Goal: Information Seeking & Learning: Learn about a topic

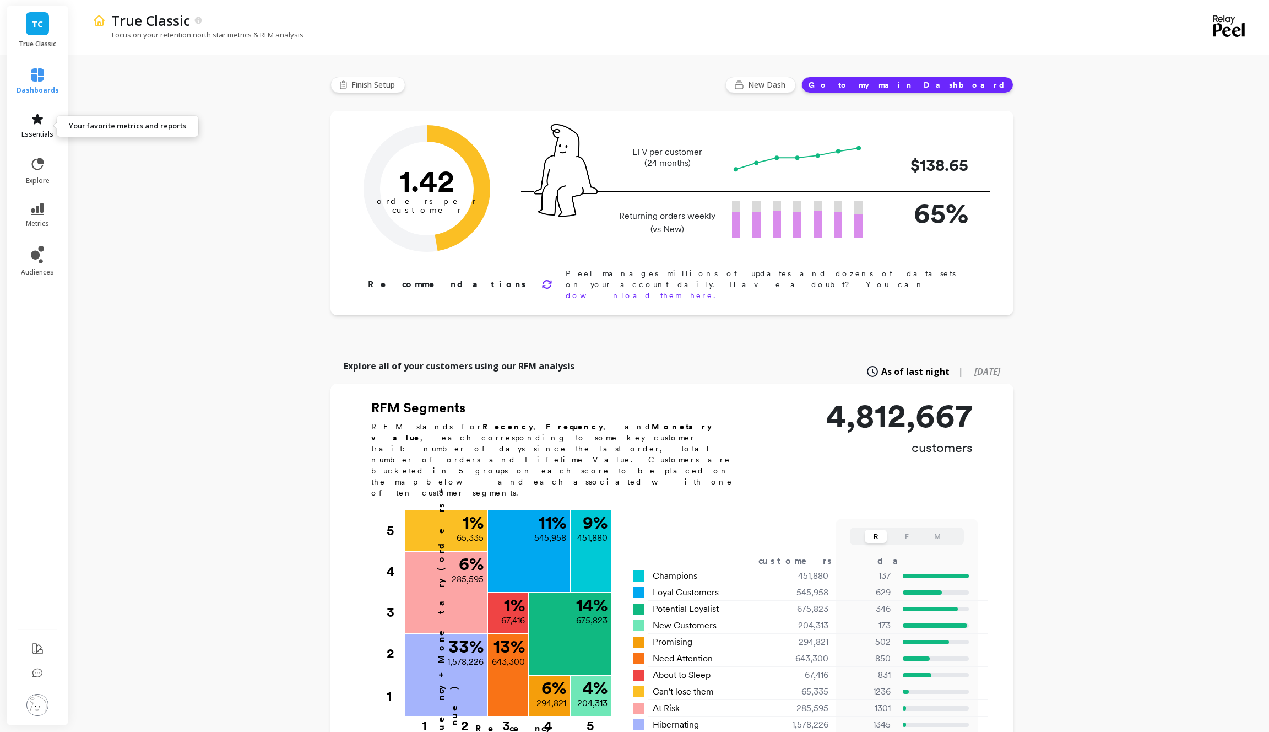
click at [38, 125] on icon at bounding box center [37, 118] width 13 height 13
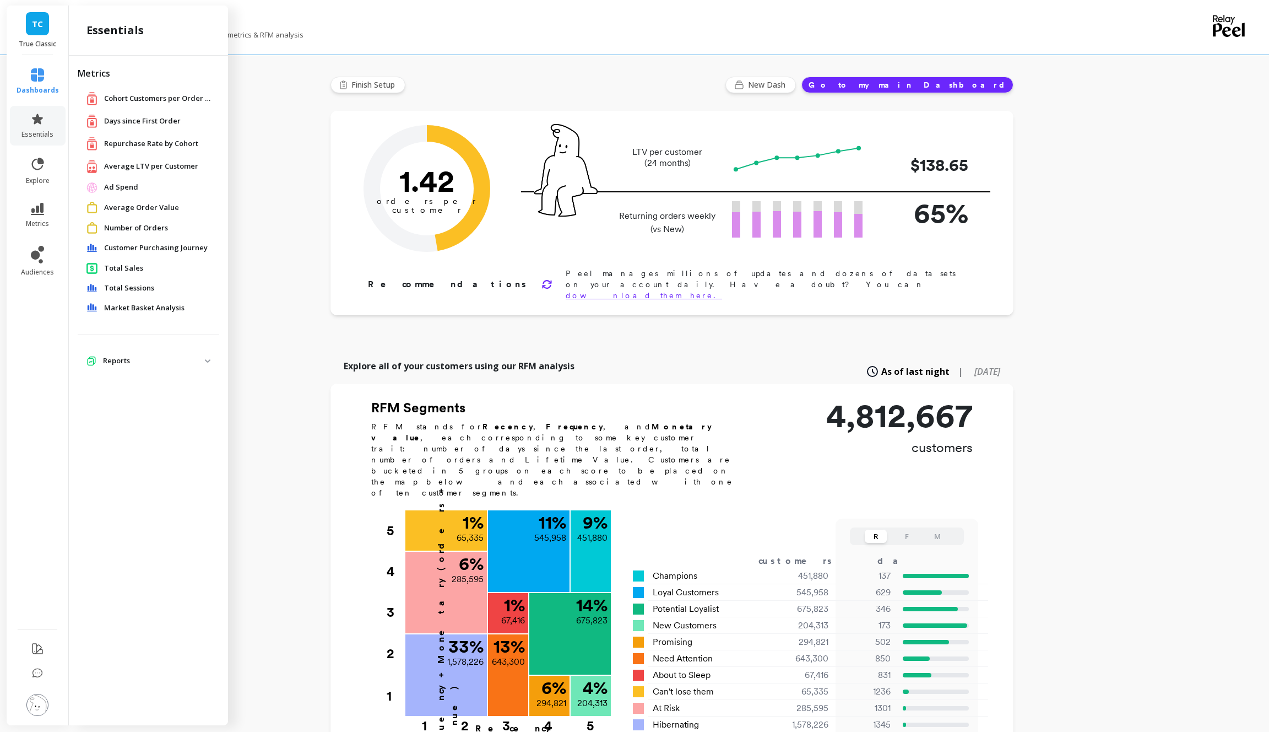
click at [155, 146] on span "Repurchase Rate by Cohort" at bounding box center [151, 143] width 94 height 11
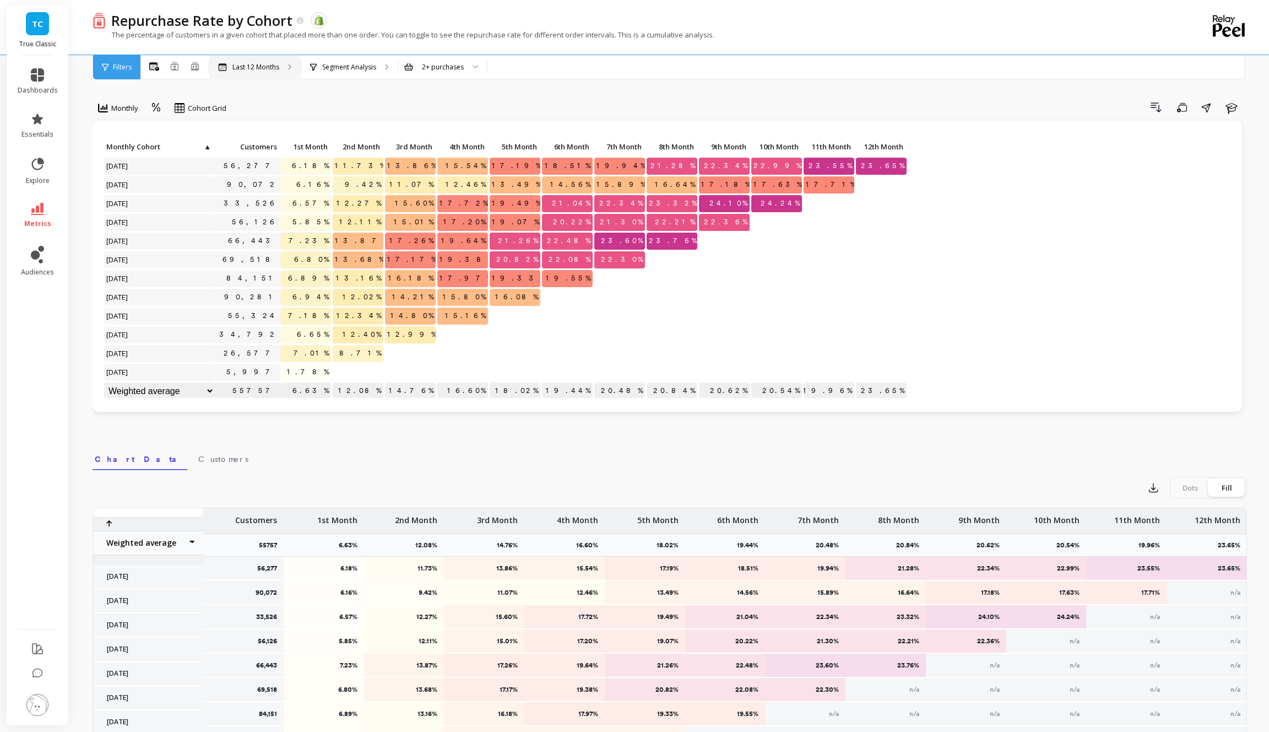
click at [262, 73] on div "Last 12 Months" at bounding box center [254, 67] width 91 height 24
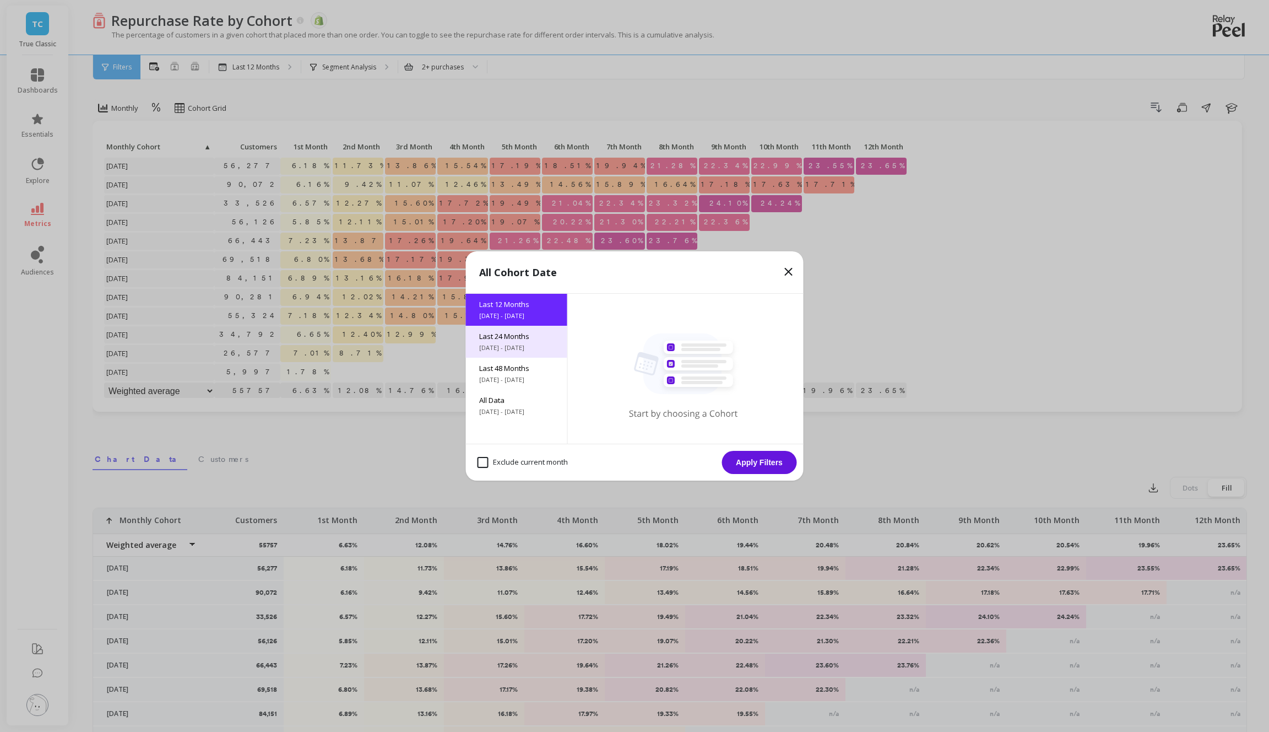
click at [515, 335] on span "Last 24 Months" at bounding box center [516, 336] width 75 height 10
click at [787, 465] on button "Apply Filters" at bounding box center [759, 462] width 75 height 23
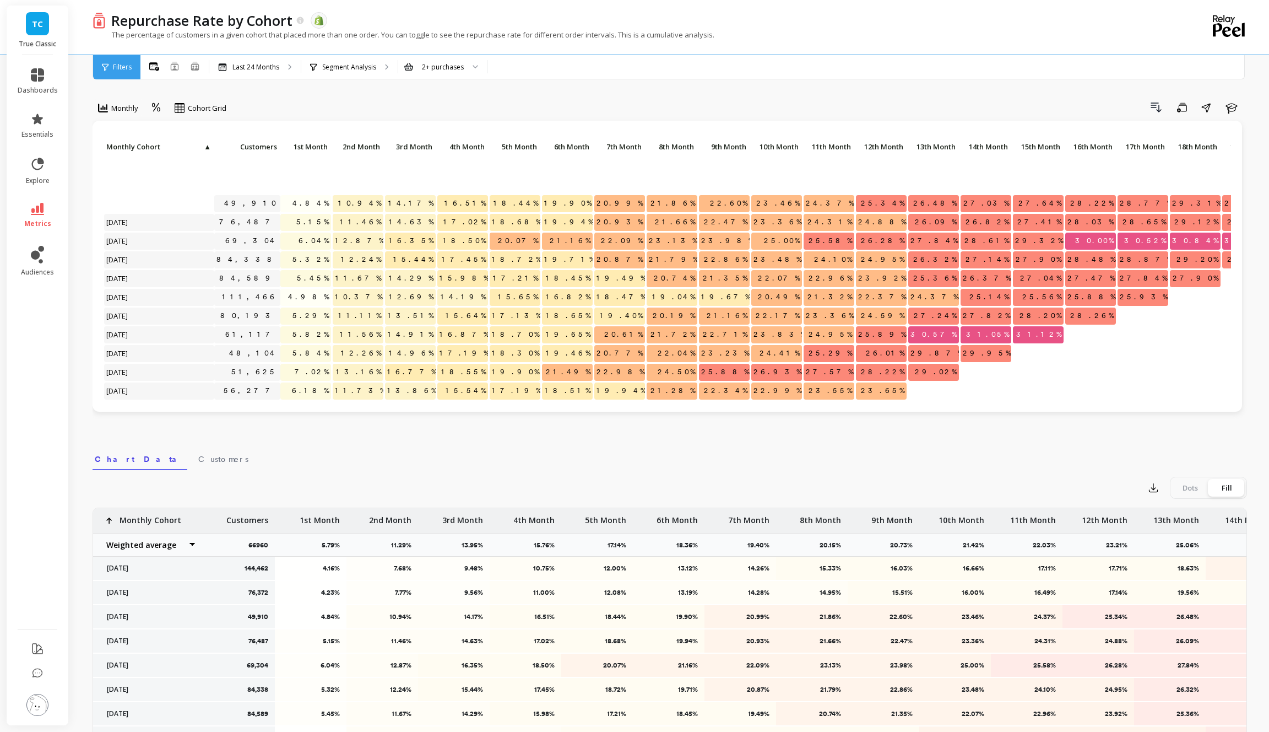
scroll to position [225, 0]
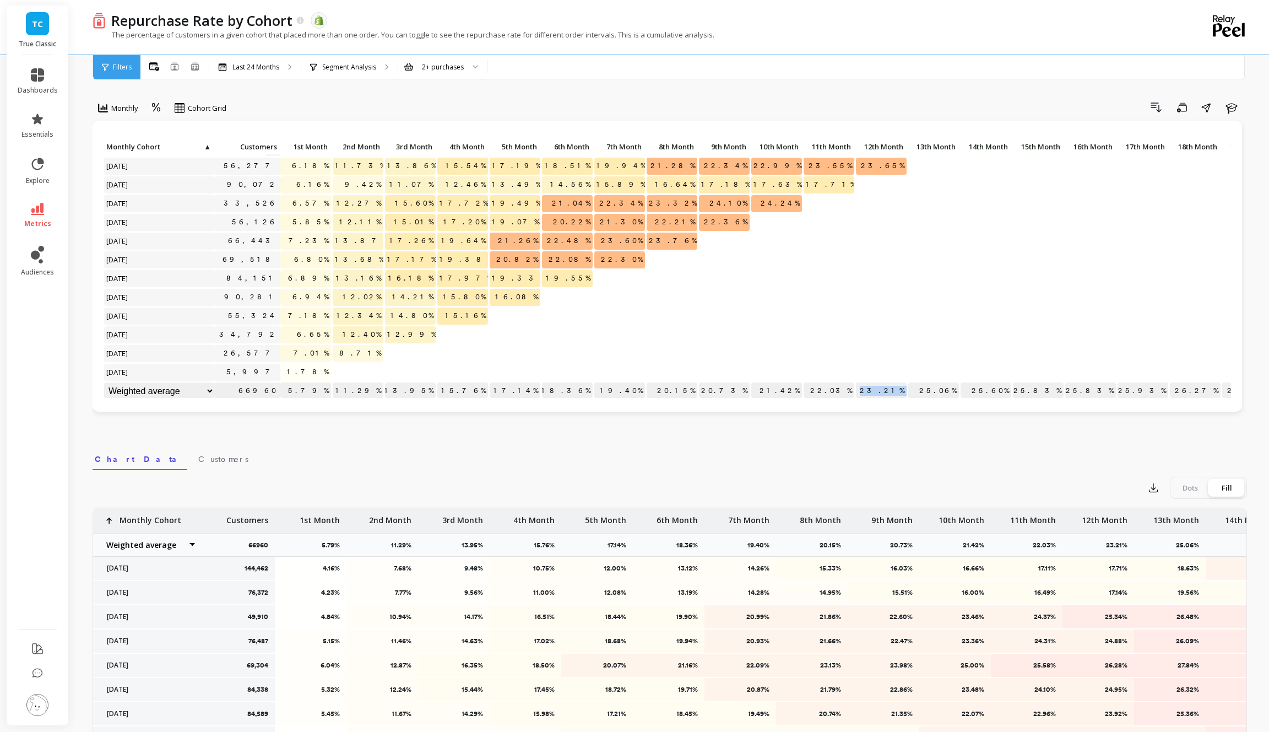
drag, startPoint x: 877, startPoint y: 393, endPoint x: 918, endPoint y: 393, distance: 40.8
click at [918, 393] on div "Click to create an audience 48,104 5.84% 12.26% 14.96% 17.19% 18.30% 19.46% 20.…" at bounding box center [770, 157] width 1333 height 487
drag, startPoint x: 901, startPoint y: 391, endPoint x: 879, endPoint y: 390, distance: 22.6
click at [879, 390] on p "23.21%" at bounding box center [881, 390] width 51 height 17
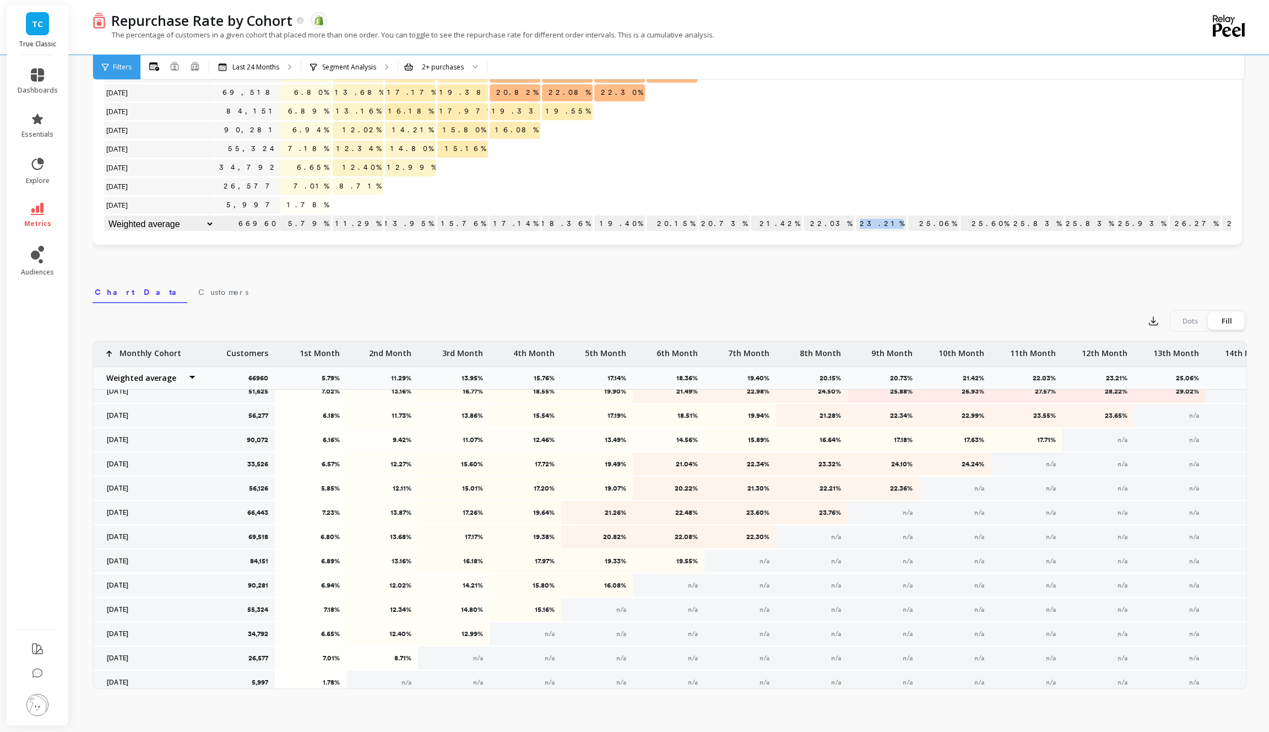
scroll to position [283, 0]
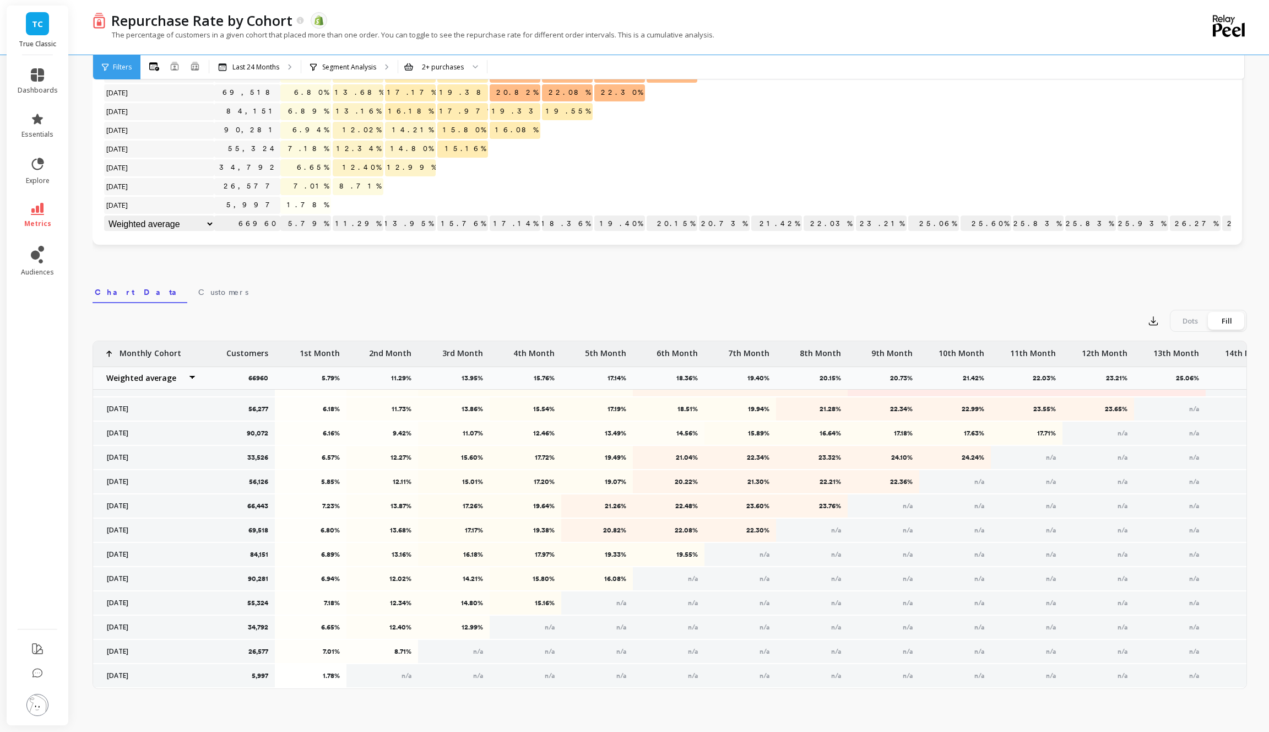
click at [33, 26] on span "TC" at bounding box center [37, 24] width 11 height 13
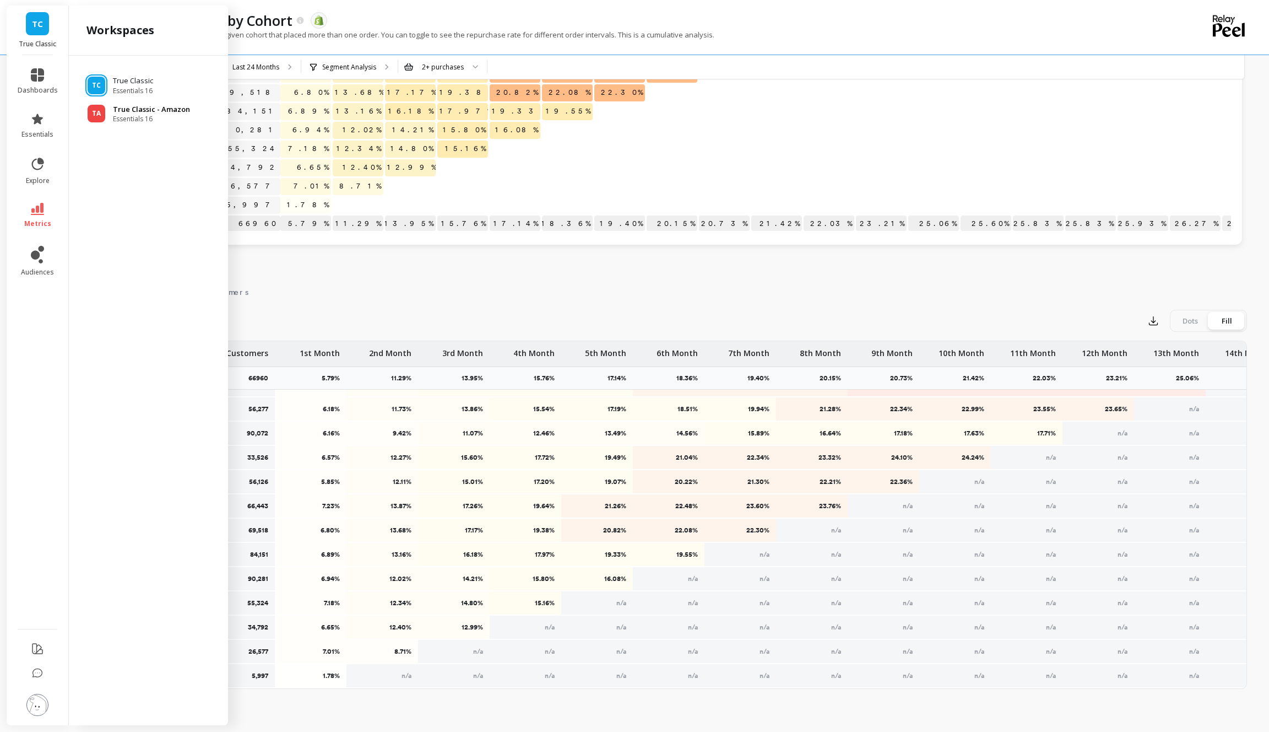
click at [153, 108] on p "True Classic - Amazon" at bounding box center [151, 109] width 77 height 11
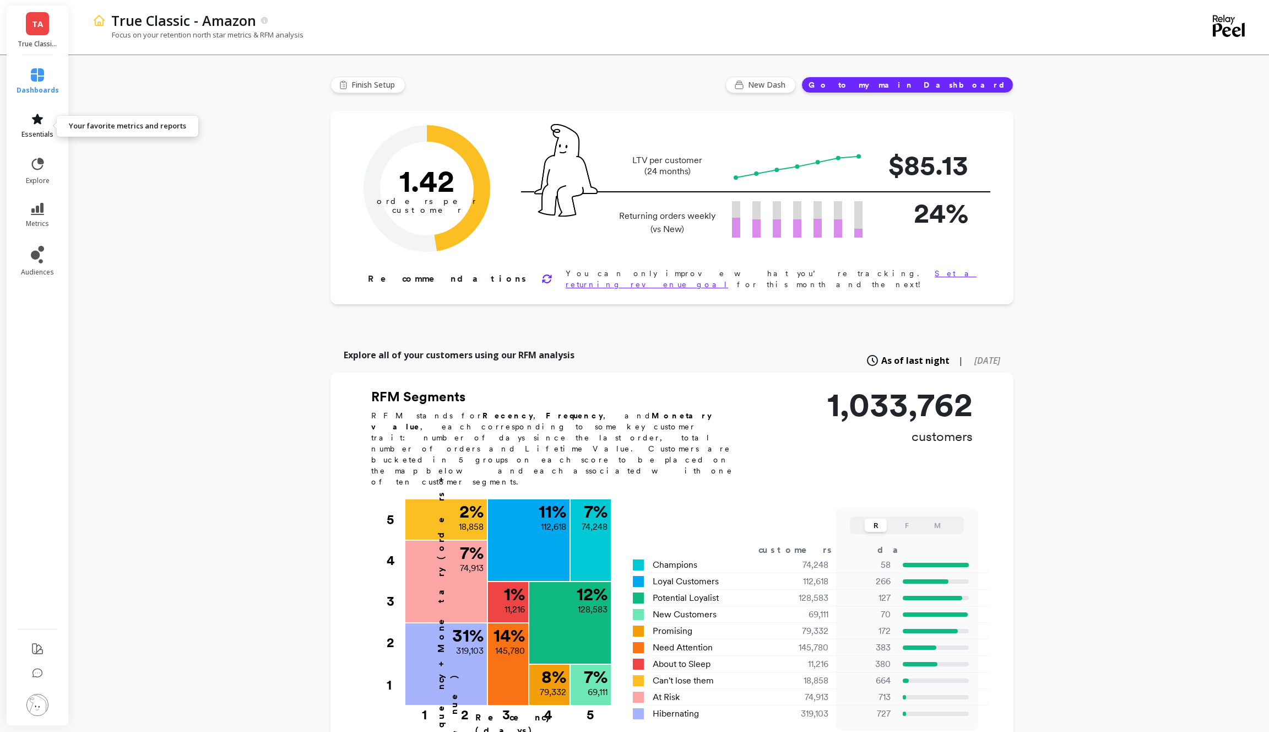
click at [38, 112] on icon at bounding box center [37, 118] width 13 height 13
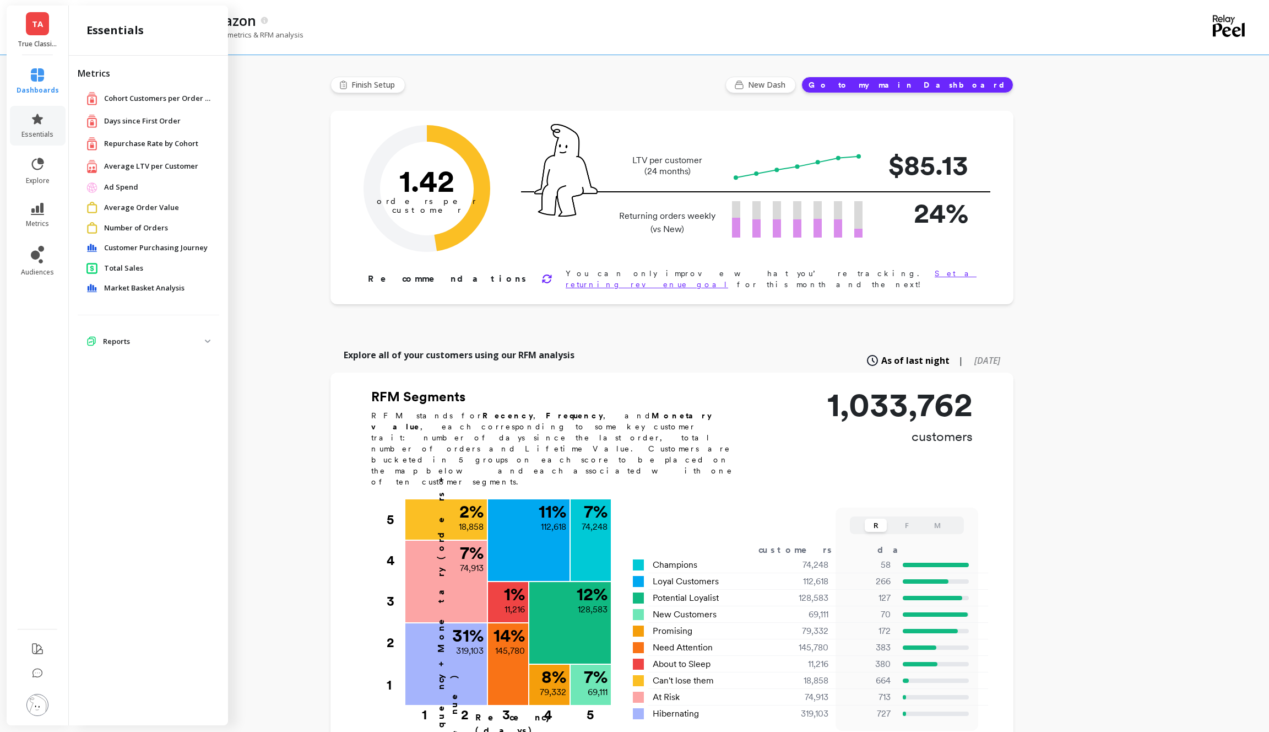
click at [168, 144] on span "Repurchase Rate by Cohort" at bounding box center [151, 143] width 94 height 11
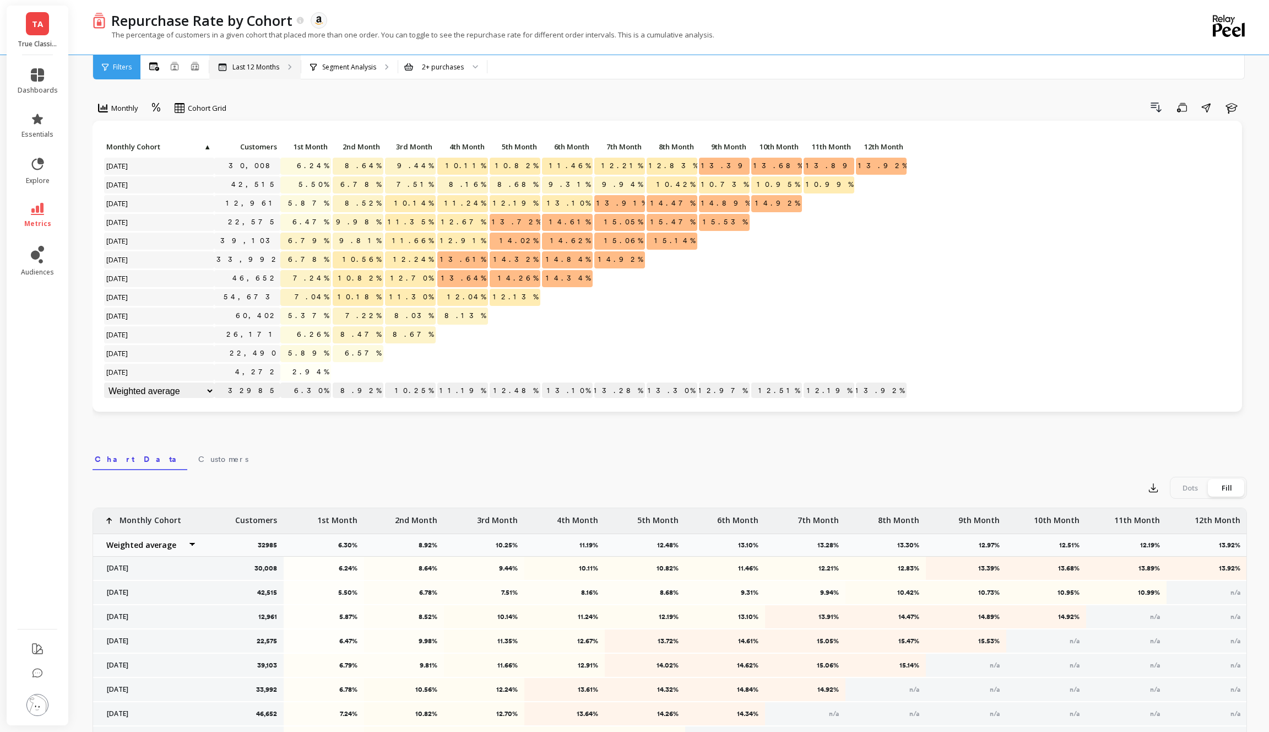
click at [283, 66] on div "Last 12 Months" at bounding box center [254, 67] width 91 height 24
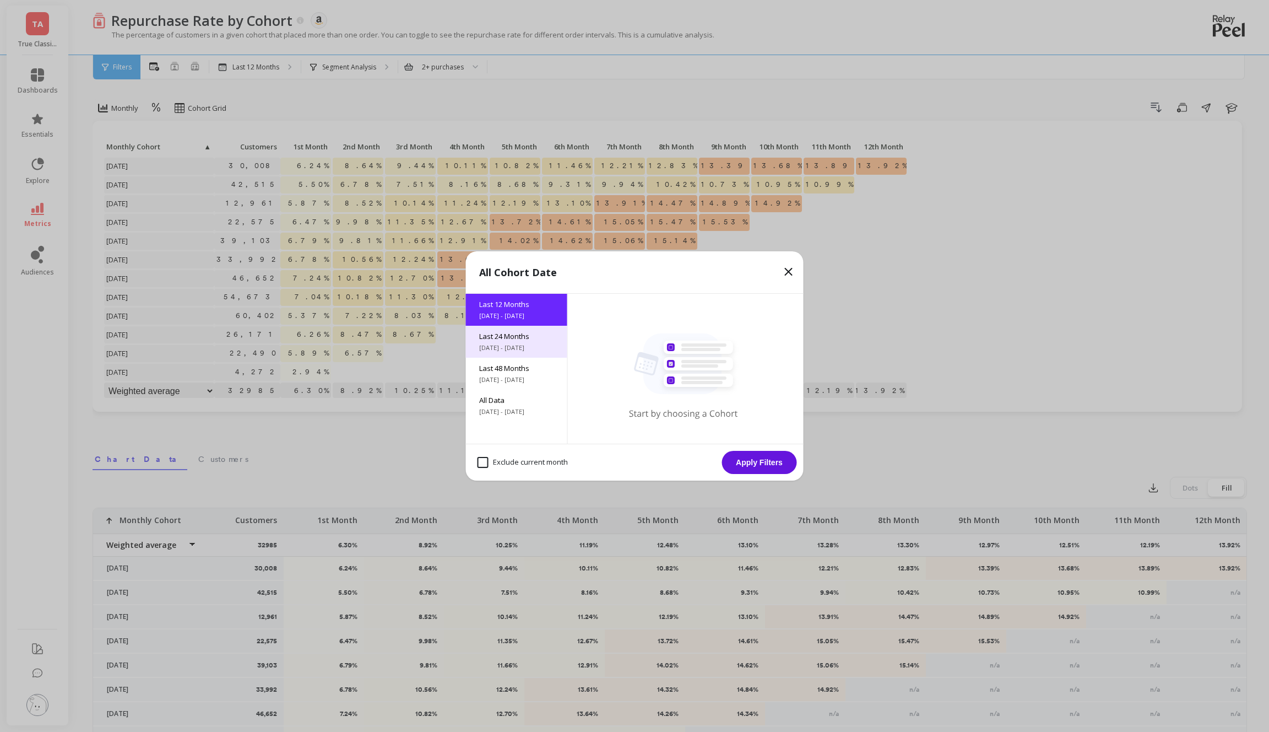
click at [536, 348] on span "[DATE] - [DATE]" at bounding box center [516, 347] width 75 height 9
click at [753, 461] on button "Apply Filters" at bounding box center [759, 462] width 75 height 23
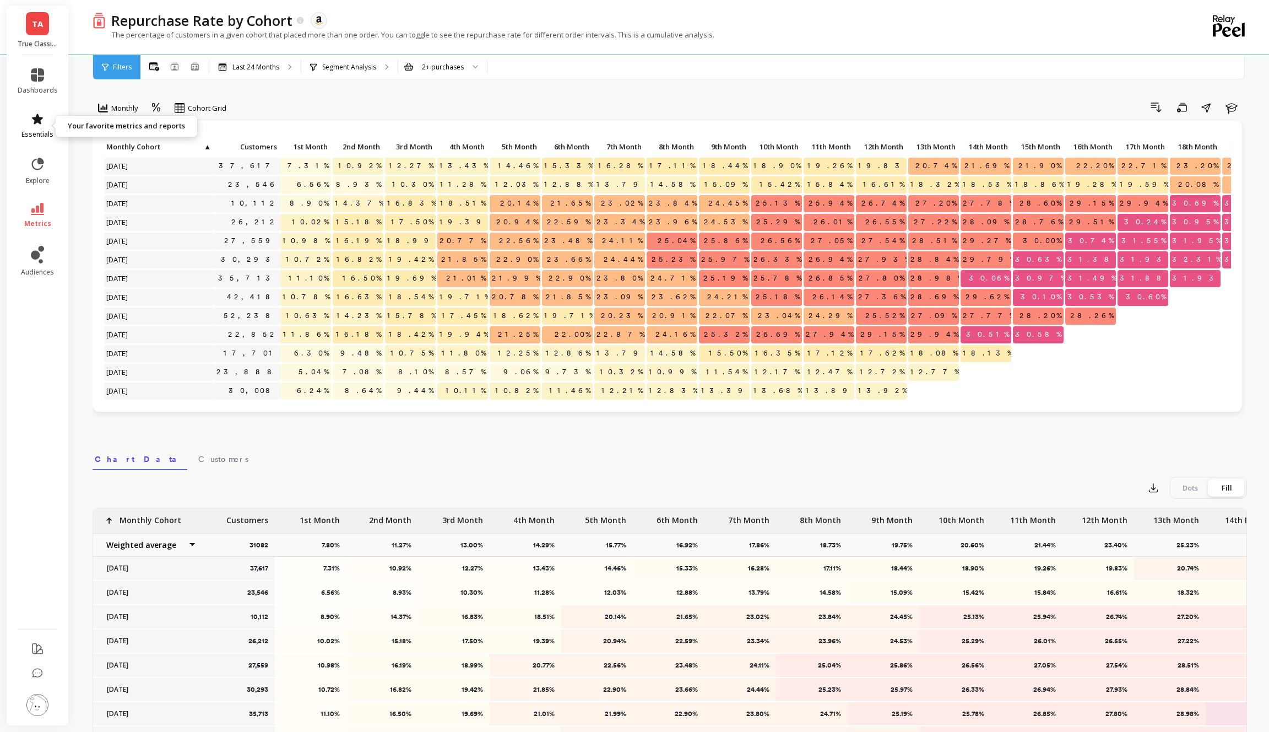
click at [42, 127] on link "essentials" at bounding box center [38, 125] width 40 height 26
click at [262, 17] on p "Repurchase Rate by Cohort" at bounding box center [201, 20] width 181 height 19
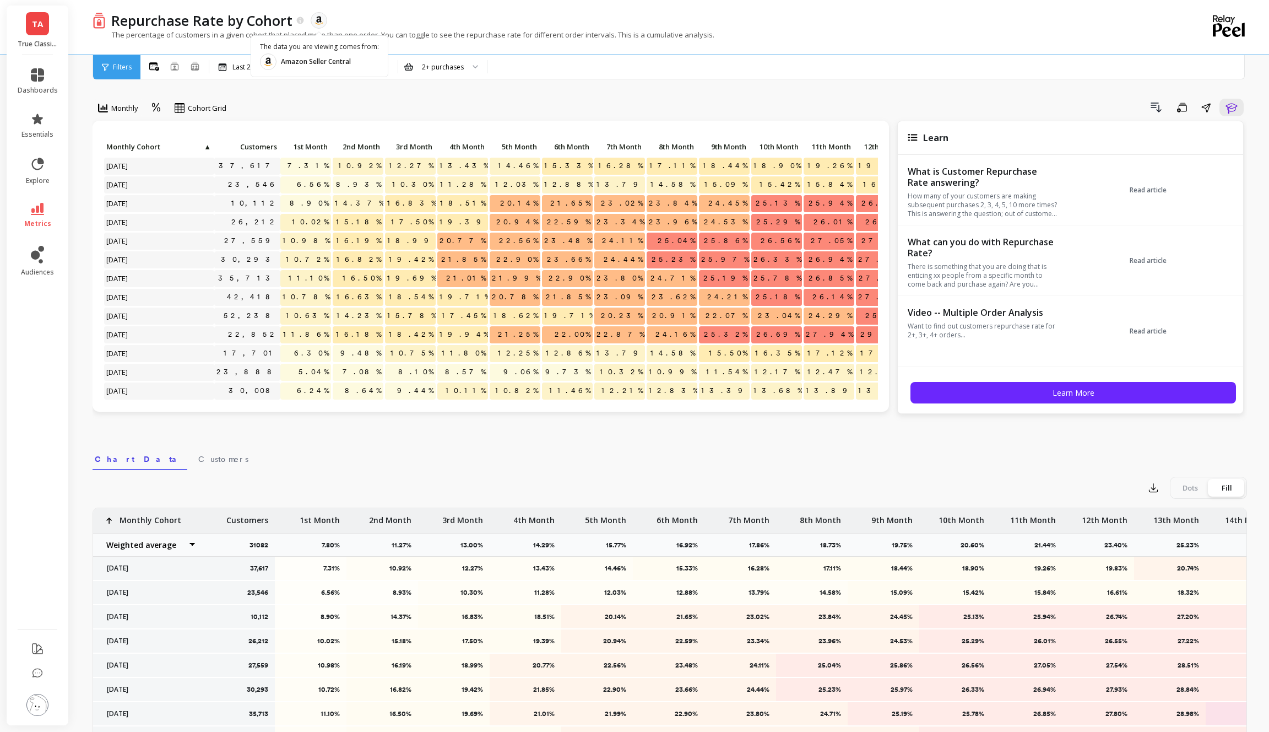
click at [311, 20] on div at bounding box center [319, 20] width 17 height 17
click at [322, 20] on object at bounding box center [319, 20] width 10 height 10
click at [32, 25] on span "TA" at bounding box center [37, 24] width 11 height 13
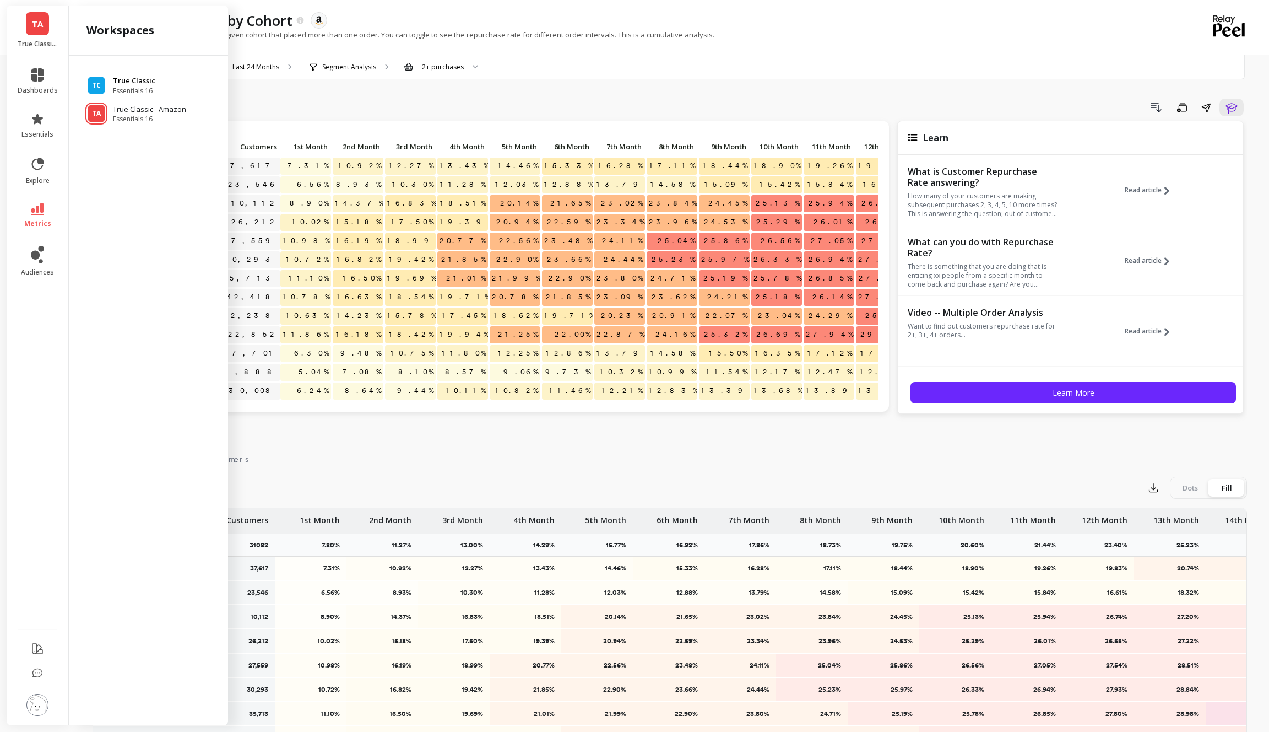
click at [138, 90] on span "Essentials 16" at bounding box center [134, 91] width 42 height 9
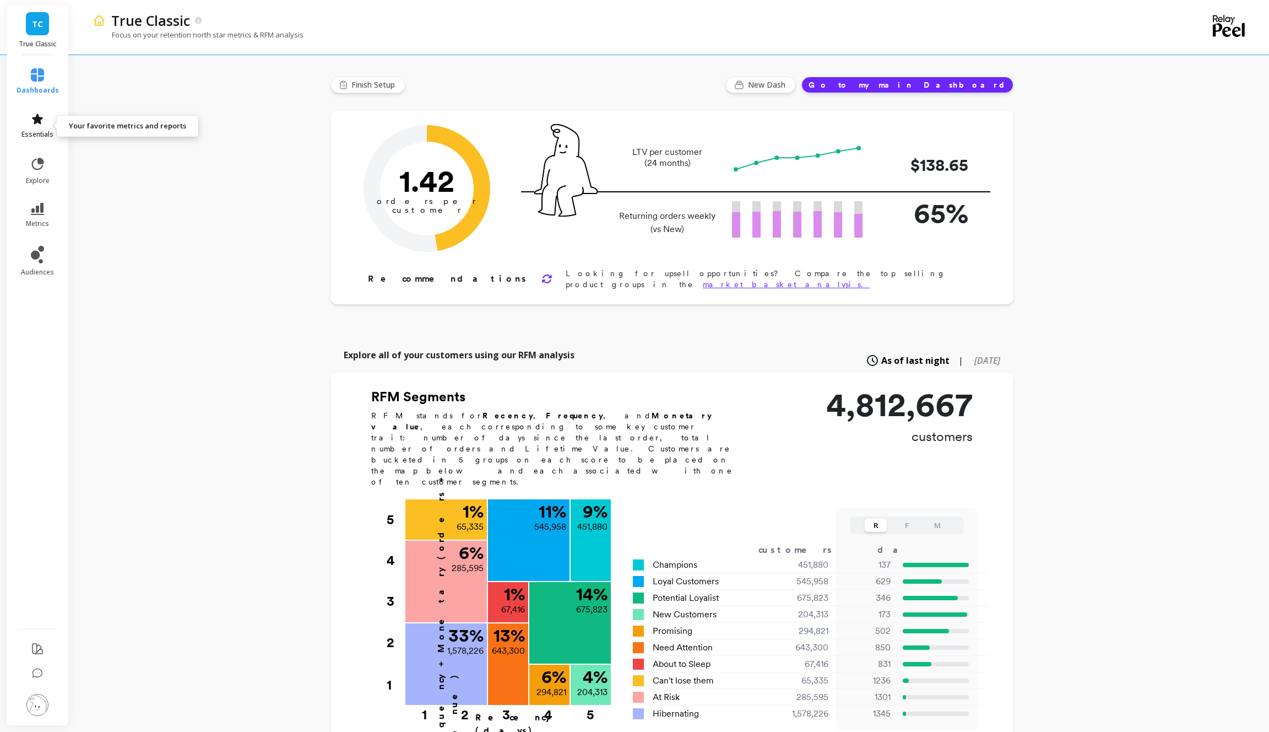
click at [40, 130] on span "essentials" at bounding box center [37, 134] width 32 height 9
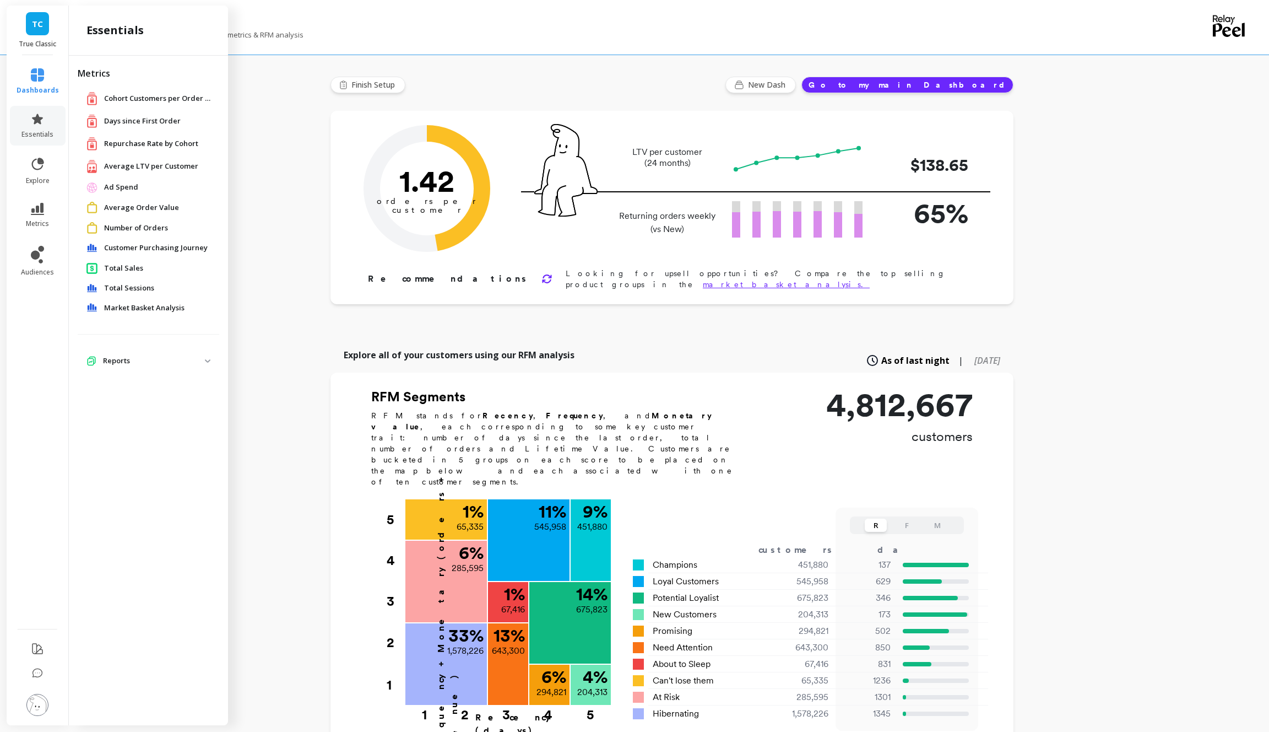
click at [134, 138] on span "Repurchase Rate by Cohort" at bounding box center [151, 143] width 94 height 11
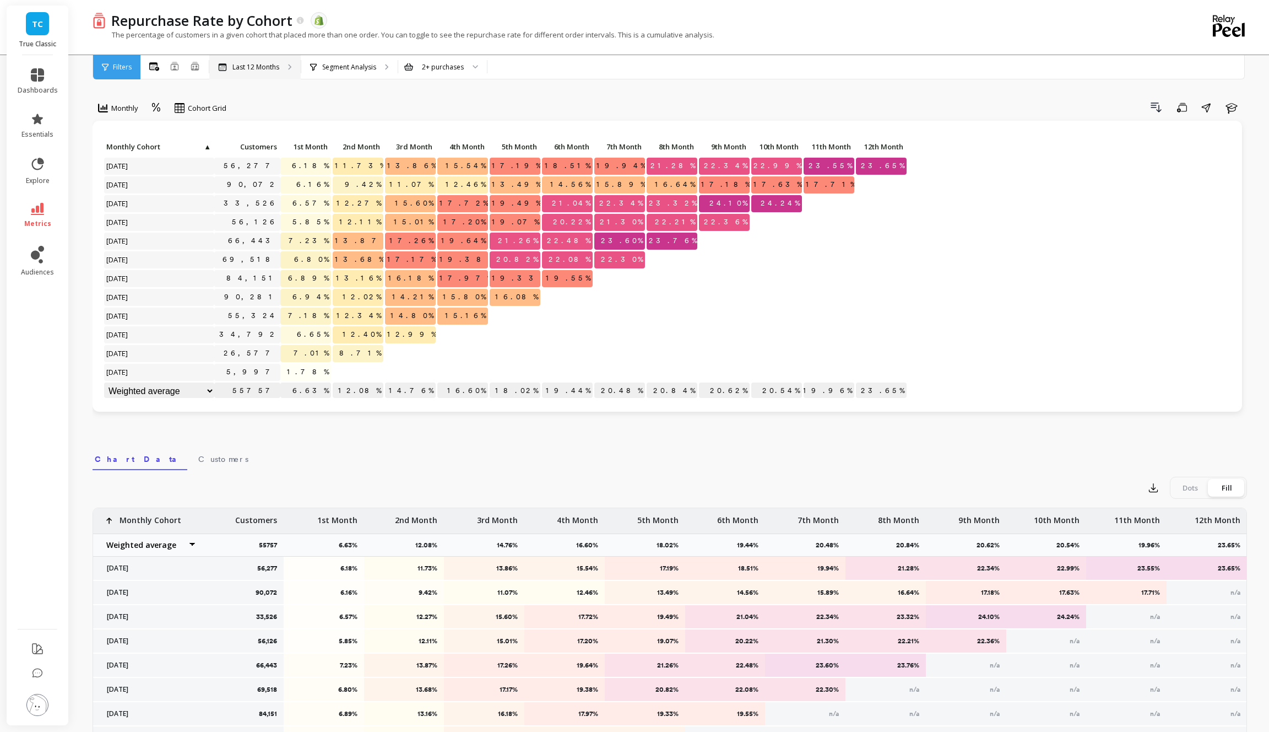
click at [276, 57] on div "Last 12 Months" at bounding box center [254, 67] width 91 height 24
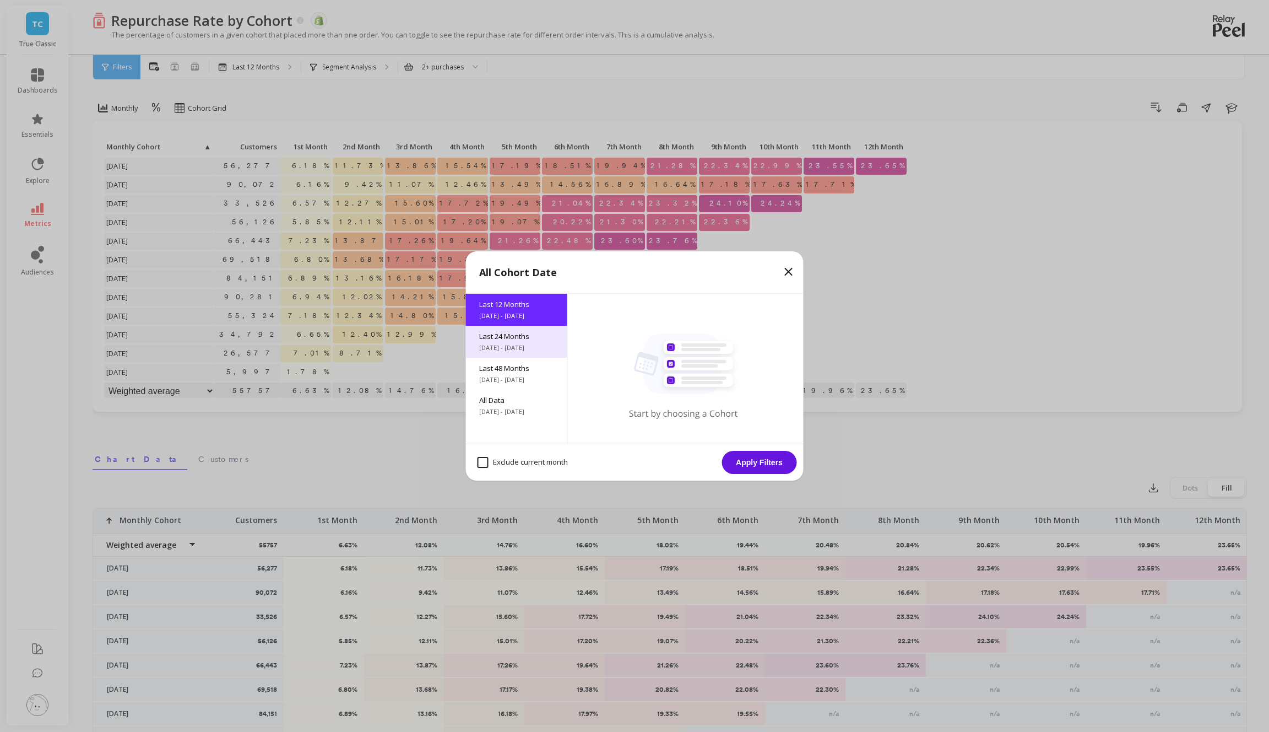
click at [500, 352] on span "[DATE] - [DATE]" at bounding box center [516, 347] width 75 height 9
click at [766, 465] on button "Apply Filters" at bounding box center [759, 462] width 75 height 23
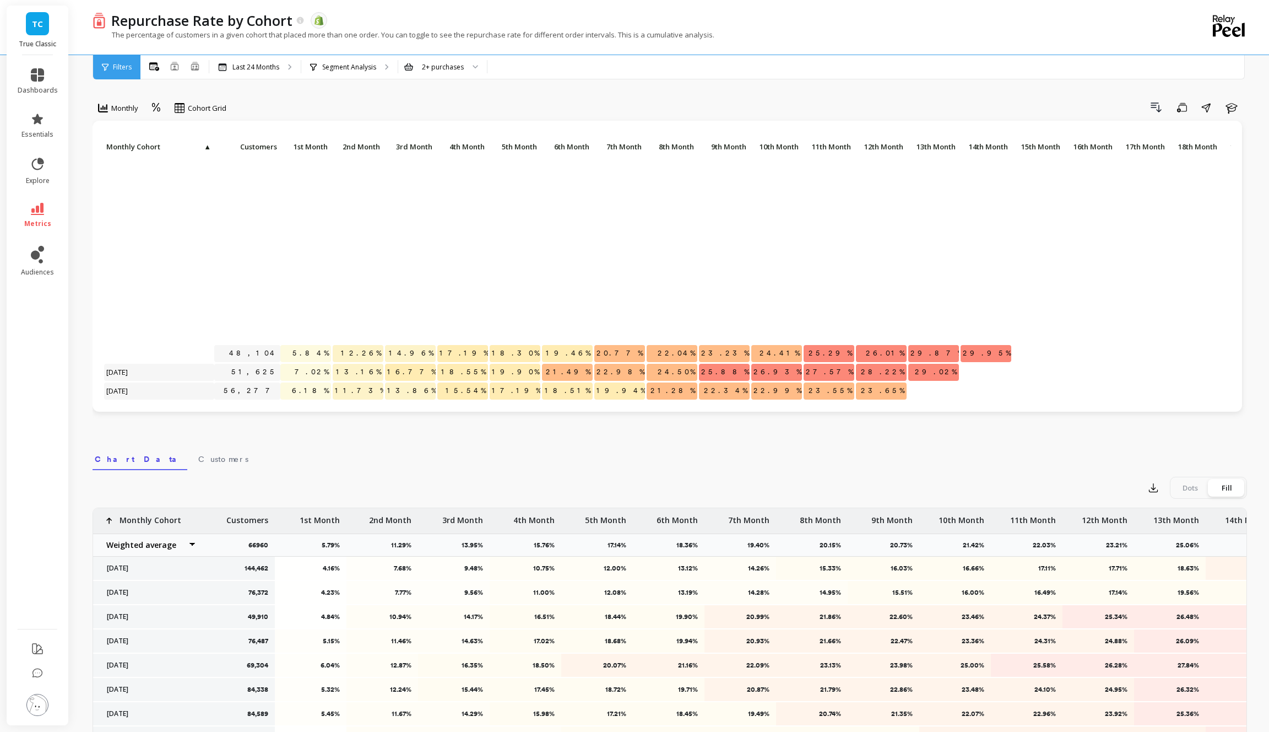
scroll to position [225, 0]
